Goal: Task Accomplishment & Management: Complete application form

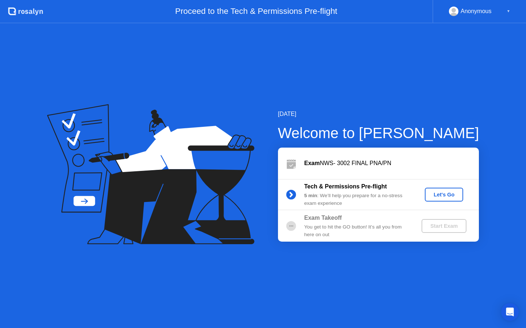
click at [435, 194] on div "Let's Go" at bounding box center [443, 195] width 32 height 6
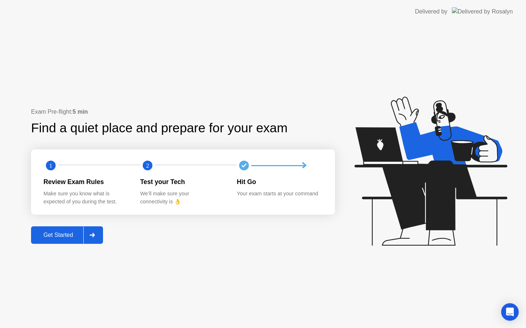
click at [88, 241] on div at bounding box center [92, 235] width 18 height 17
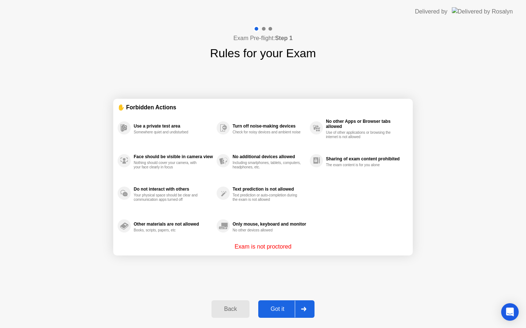
click at [301, 306] on div at bounding box center [304, 309] width 18 height 17
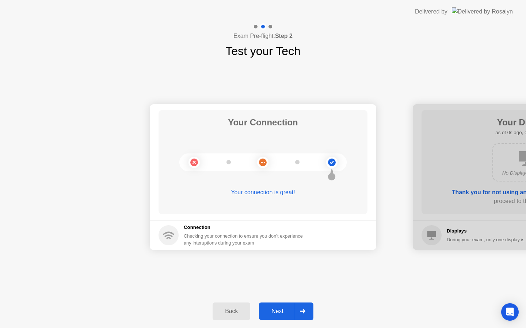
click at [301, 308] on div at bounding box center [302, 311] width 18 height 17
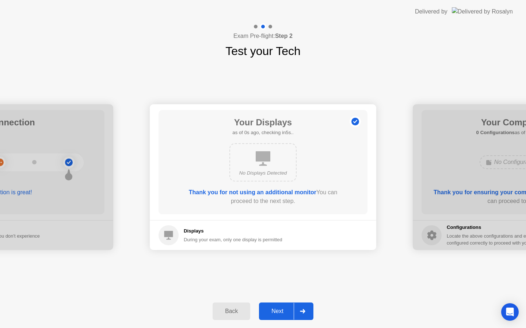
click at [301, 308] on div at bounding box center [302, 311] width 18 height 17
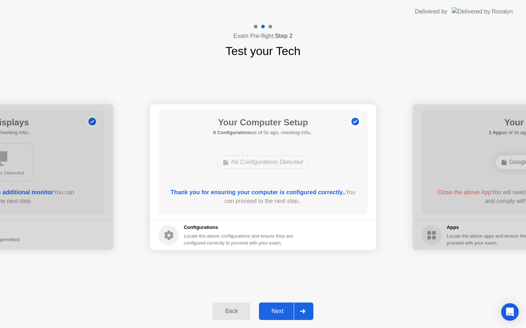
click at [301, 308] on div at bounding box center [302, 311] width 18 height 17
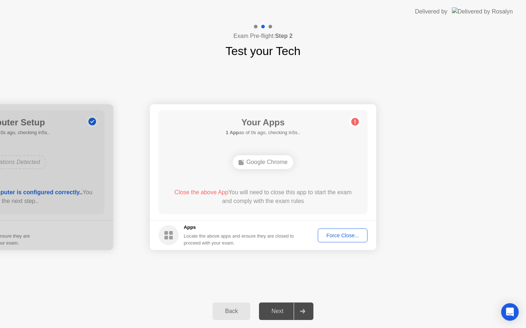
click at [301, 308] on div at bounding box center [302, 311] width 18 height 17
click at [331, 241] on button "Force Close..." at bounding box center [343, 236] width 50 height 14
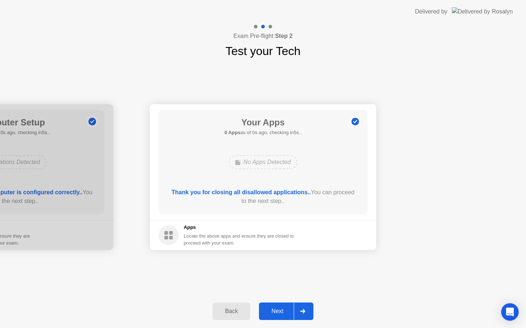
click at [299, 207] on div "Thank you for closing all disallowed applications.. You can proceed to the next…" at bounding box center [263, 198] width 188 height 20
click at [292, 313] on div "Next" at bounding box center [277, 311] width 32 height 7
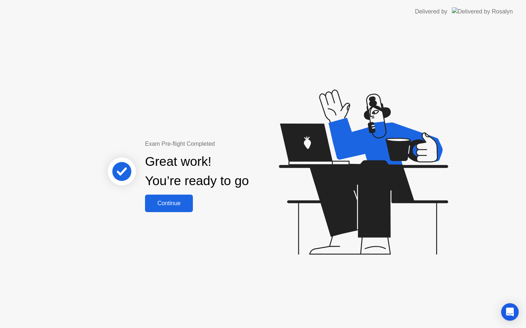
click at [182, 205] on div "Continue" at bounding box center [168, 203] width 43 height 7
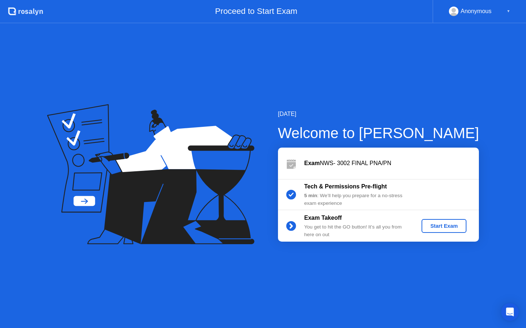
click at [425, 227] on div "Start Exam" at bounding box center [443, 226] width 39 height 6
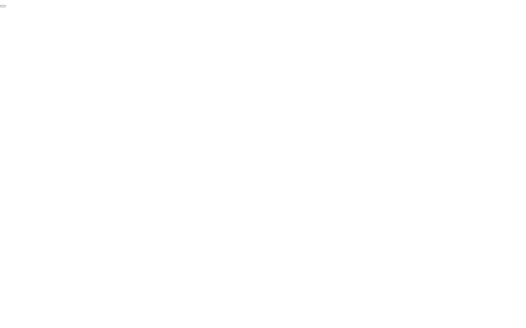
click at [6, 7] on button "End Proctoring Session" at bounding box center [3, 6] width 6 height 2
